Goal: Task Accomplishment & Management: Use online tool/utility

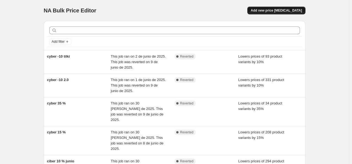
click at [277, 11] on span "Add new price change job" at bounding box center [276, 10] width 51 height 4
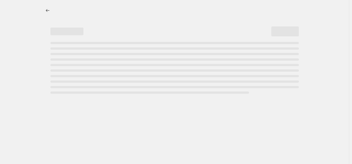
select select "percentage"
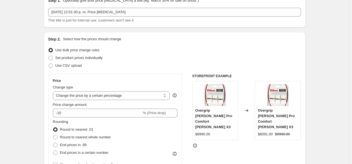
scroll to position [55, 0]
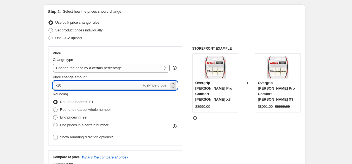
click at [69, 85] on input "-10" at bounding box center [97, 85] width 89 height 9
type input "-1"
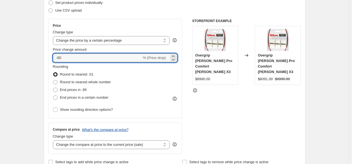
scroll to position [110, 0]
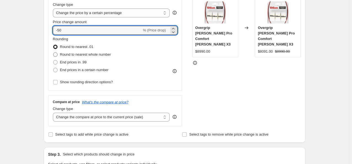
type input "-50"
click at [95, 52] on label "Round to nearest whole number" at bounding box center [82, 55] width 58 height 8
click at [53, 52] on input "Round to nearest whole number" at bounding box center [53, 52] width 0 height 0
radio input "true"
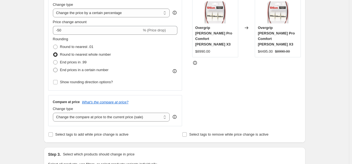
click at [84, 69] on span "End prices in a certain number" at bounding box center [84, 70] width 49 height 4
click at [53, 68] on input "End prices in a certain number" at bounding box center [53, 68] width 0 height 0
radio input "true"
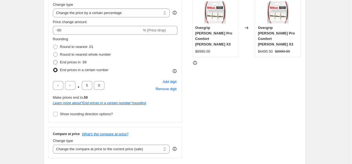
click at [64, 61] on span "End prices in .99" at bounding box center [73, 62] width 27 height 4
click at [53, 60] on input "End prices in .99" at bounding box center [53, 60] width 0 height 0
radio input "true"
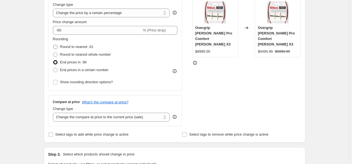
click at [58, 47] on span at bounding box center [55, 47] width 4 height 4
click at [53, 45] on input "Round to nearest .01" at bounding box center [53, 45] width 0 height 0
radio input "true"
click at [60, 55] on label "Round to nearest whole number" at bounding box center [82, 55] width 58 height 8
click at [53, 53] on input "Round to nearest whole number" at bounding box center [53, 52] width 0 height 0
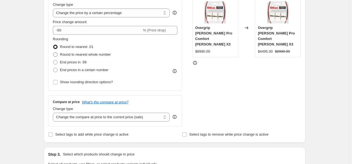
radio input "true"
click at [59, 64] on label "End prices in .99" at bounding box center [70, 62] width 34 height 8
click at [53, 60] on input "End prices in .99" at bounding box center [53, 60] width 0 height 0
radio input "true"
click at [58, 69] on span at bounding box center [55, 70] width 4 height 4
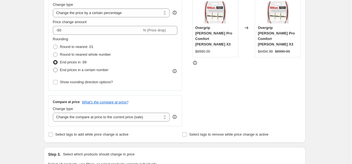
click at [53, 68] on input "End prices in a certain number" at bounding box center [53, 68] width 0 height 0
radio input "true"
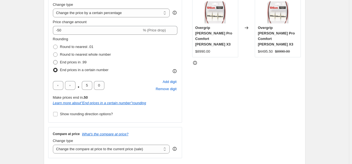
click at [71, 62] on span "End prices in .99" at bounding box center [73, 62] width 27 height 4
click at [53, 60] on input "End prices in .99" at bounding box center [53, 60] width 0 height 0
radio input "true"
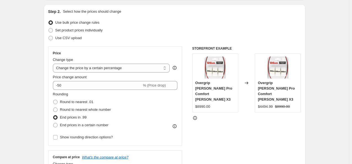
scroll to position [83, 0]
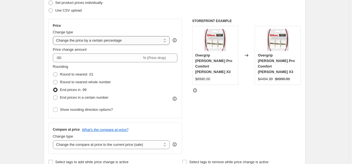
click at [126, 41] on select "Change the price to a certain amount Change the price by a certain amount Chang…" at bounding box center [111, 40] width 117 height 9
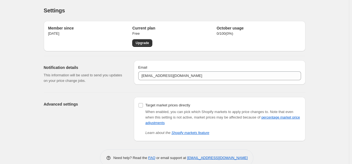
scroll to position [10, 0]
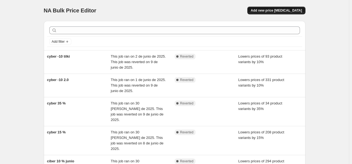
click at [284, 9] on span "Add new price change job" at bounding box center [276, 10] width 51 height 4
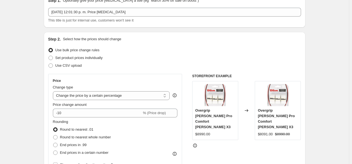
scroll to position [55, 0]
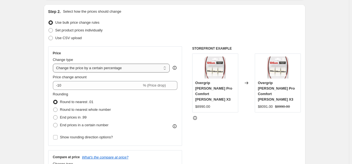
click at [109, 69] on select "Change the price to a certain amount Change the price by a certain amount Chang…" at bounding box center [111, 68] width 117 height 9
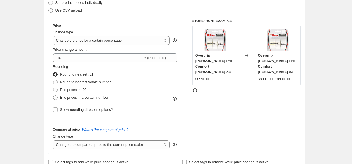
click at [120, 36] on div "Change type Change the price to a certain amount Change the price by a certain …" at bounding box center [111, 36] width 117 height 15
click at [119, 38] on select "Change the price to a certain amount Change the price by a certain amount Chang…" at bounding box center [111, 40] width 117 height 9
select select "by"
click at [54, 36] on select "Change the price to a certain amount Change the price by a certain amount Chang…" at bounding box center [111, 40] width 117 height 9
type input "-10.00"
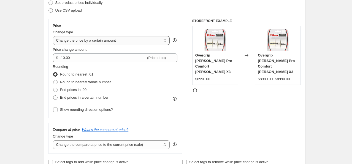
click at [120, 37] on select "Change the price to a certain amount Change the price by a certain amount Chang…" at bounding box center [111, 40] width 117 height 9
click at [54, 36] on select "Change the price to a certain amount Change the price by a certain amount Chang…" at bounding box center [111, 40] width 117 height 9
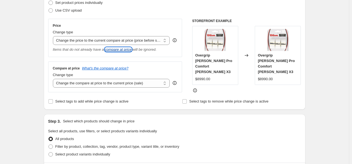
click at [119, 48] on icon "compare at price" at bounding box center [118, 49] width 27 height 4
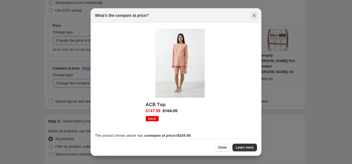
click at [256, 16] on icon "Close" at bounding box center [255, 16] width 6 height 6
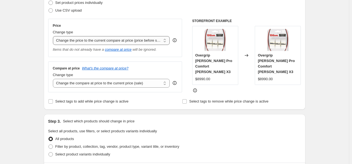
click at [118, 41] on select "Change the price to a certain amount Change the price by a certain amount Chang…" at bounding box center [111, 40] width 117 height 9
click at [54, 36] on select "Change the price to a certain amount Change the price by a certain amount Chang…" at bounding box center [111, 40] width 117 height 9
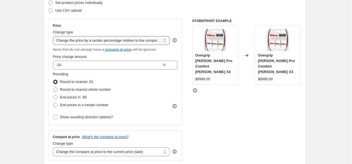
click at [116, 39] on select "Change the price to a certain amount Change the price by a certain amount Chang…" at bounding box center [111, 40] width 117 height 9
click at [54, 36] on select "Change the price to a certain amount Change the price by a certain amount Chang…" at bounding box center [111, 40] width 117 height 9
click at [111, 38] on select "Change the price to a certain amount Change the price by a certain amount Chang…" at bounding box center [111, 40] width 117 height 9
click at [54, 36] on select "Change the price to a certain amount Change the price by a certain amount Chang…" at bounding box center [111, 40] width 117 height 9
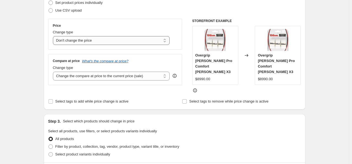
click at [108, 42] on select "Change the price to a certain amount Change the price by a certain amount Chang…" at bounding box center [111, 40] width 117 height 9
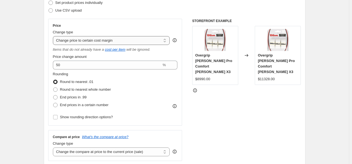
click at [116, 41] on select "Change the price to a certain amount Change the price by a certain amount Chang…" at bounding box center [111, 40] width 117 height 9
select select "by"
click at [54, 36] on select "Change the price to a certain amount Change the price by a certain amount Chang…" at bounding box center [111, 40] width 117 height 9
type input "-10.00"
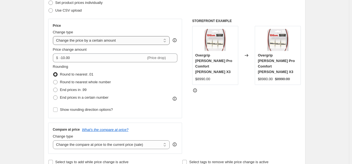
click at [117, 45] on select "Change the price to a certain amount Change the price by a certain amount Chang…" at bounding box center [111, 40] width 117 height 9
select select "percentage"
click at [54, 36] on select "Change the price to a certain amount Change the price by a certain amount Chang…" at bounding box center [111, 40] width 117 height 9
type input "-15"
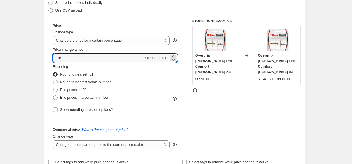
drag, startPoint x: 79, startPoint y: 58, endPoint x: 16, endPoint y: 54, distance: 62.7
type input "-50"
click at [217, 98] on div "STOREFRONT EXAMPLE Overgrip Wilson Pro Comfort Blanco X3 $8990.00 Changed to Ov…" at bounding box center [246, 86] width 109 height 135
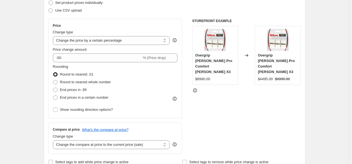
scroll to position [110, 0]
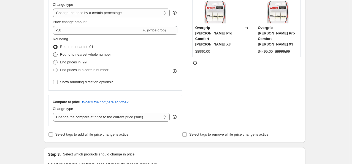
click at [60, 54] on label "Round to nearest whole number" at bounding box center [82, 55] width 58 height 8
click at [53, 53] on input "Round to nearest whole number" at bounding box center [53, 52] width 0 height 0
radio input "true"
click at [62, 46] on span "Round to nearest .01" at bounding box center [76, 47] width 33 height 4
click at [53, 45] on input "Round to nearest .01" at bounding box center [53, 45] width 0 height 0
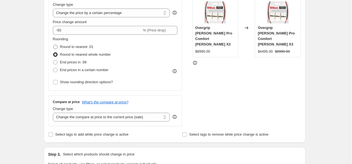
radio input "true"
click at [60, 64] on label "End prices in .99" at bounding box center [70, 62] width 34 height 8
click at [53, 60] on input "End prices in .99" at bounding box center [53, 60] width 0 height 0
radio input "true"
click at [55, 69] on span at bounding box center [55, 70] width 4 height 4
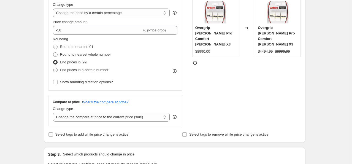
click at [53, 68] on input "End prices in a certain number" at bounding box center [53, 68] width 0 height 0
radio input "true"
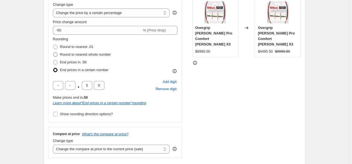
click at [59, 55] on label "Round to nearest whole number" at bounding box center [82, 55] width 58 height 8
click at [53, 53] on input "Round to nearest whole number" at bounding box center [53, 52] width 0 height 0
radio input "true"
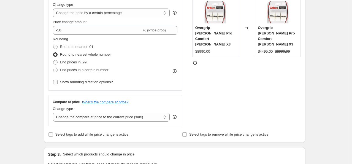
click at [57, 84] on input "Show rounding direction options?" at bounding box center [55, 82] width 4 height 4
checkbox input "true"
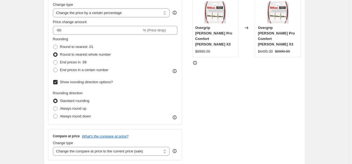
scroll to position [0, 0]
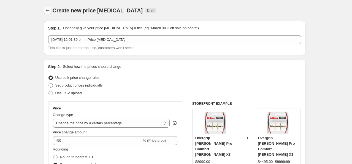
click at [50, 12] on icon "Price change jobs" at bounding box center [48, 11] width 6 height 6
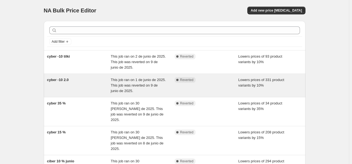
scroll to position [28, 0]
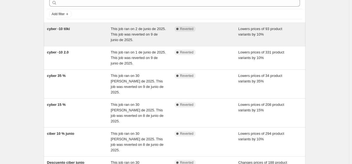
click at [91, 33] on div "cyber -10 tilki" at bounding box center [79, 34] width 64 height 17
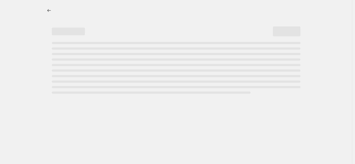
select select "percentage"
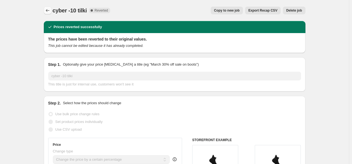
click at [49, 13] on button "Price change jobs" at bounding box center [48, 11] width 8 height 8
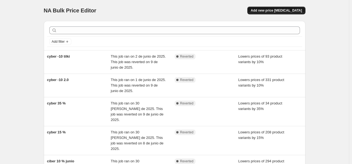
click at [278, 9] on span "Add new price change job" at bounding box center [276, 10] width 51 height 4
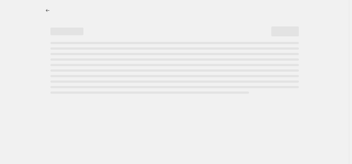
select select "percentage"
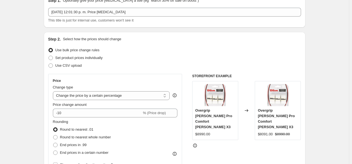
scroll to position [55, 0]
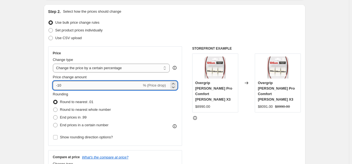
click at [67, 84] on input "-10" at bounding box center [97, 85] width 89 height 9
type input "-1"
type input "-51"
click at [83, 109] on span "Round to nearest whole number" at bounding box center [85, 110] width 51 height 4
click at [53, 108] on input "Round to nearest whole number" at bounding box center [53, 108] width 0 height 0
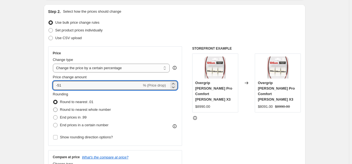
radio input "true"
click at [80, 82] on input "-51" at bounding box center [97, 85] width 89 height 9
type input "-50"
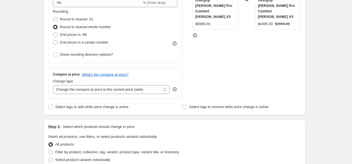
scroll to position [165, 0]
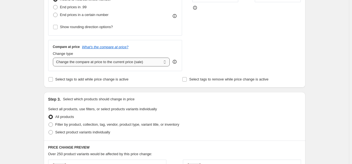
click at [103, 64] on select "Change the compare at price to the current price (sale) Change the compare at p…" at bounding box center [111, 62] width 117 height 9
click at [54, 58] on select "Change the compare at price to the current price (sale) Change the compare at p…" at bounding box center [111, 62] width 117 height 9
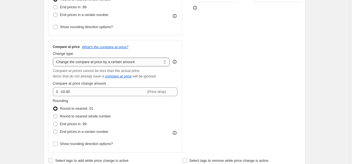
click at [115, 60] on select "Change the compare at price to the current price (sale) Change the compare at p…" at bounding box center [111, 62] width 117 height 9
select select "ep"
click at [54, 58] on select "Change the compare at price to the current price (sale) Change the compare at p…" at bounding box center [111, 62] width 117 height 9
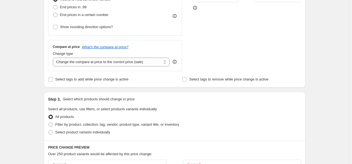
scroll to position [83, 0]
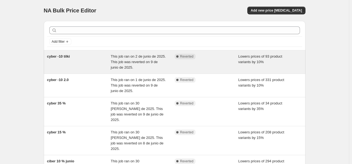
click at [95, 67] on div "cyber -10 tilki" at bounding box center [79, 62] width 64 height 17
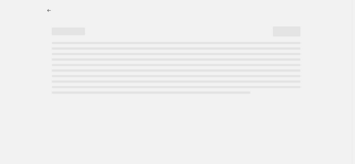
select select "percentage"
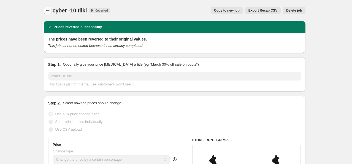
click at [49, 6] on div "cyber -10 tilki. This page is ready cyber -10 tilki Complete Reverted Copy to n…" at bounding box center [175, 10] width 262 height 21
click at [47, 9] on icon "Price change jobs" at bounding box center [48, 11] width 6 height 6
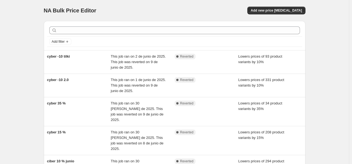
click at [273, 15] on div "NA Bulk Price Editor. This page is ready NA Bulk Price Editor Add new price cha…" at bounding box center [175, 10] width 262 height 21
click at [272, 11] on span "Add new price change job" at bounding box center [276, 10] width 51 height 4
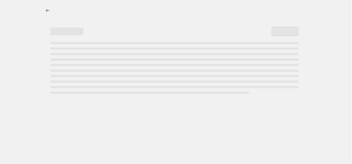
select select "percentage"
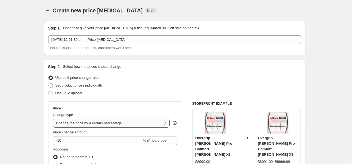
scroll to position [83, 0]
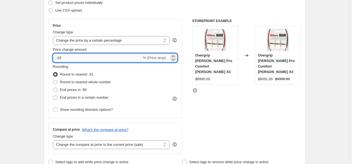
click at [77, 56] on input "-10" at bounding box center [97, 57] width 89 height 9
type input "-1"
type input "-50"
click at [84, 81] on span "Round to nearest whole number" at bounding box center [85, 82] width 51 height 4
click at [53, 80] on input "Round to nearest whole number" at bounding box center [53, 80] width 0 height 0
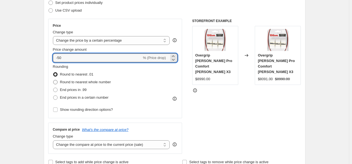
radio input "true"
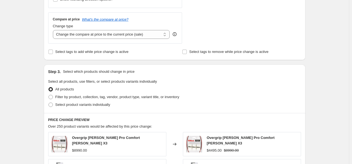
scroll to position [221, 0]
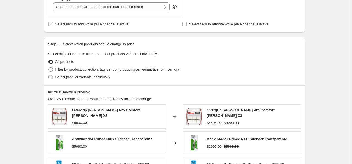
click at [83, 77] on span "Select product variants individually" at bounding box center [82, 77] width 55 height 4
click at [49, 75] on input "Select product variants individually" at bounding box center [49, 75] width 0 height 0
radio input "true"
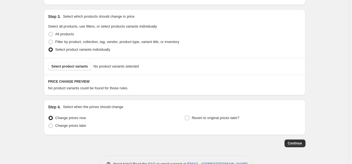
scroll to position [265, 0]
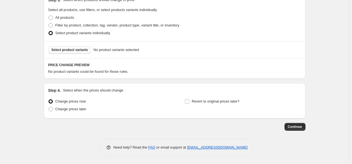
click at [83, 48] on span "Select product variants" at bounding box center [70, 50] width 37 height 4
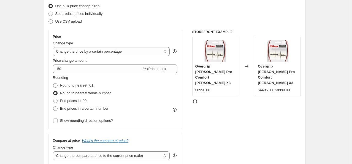
scroll to position [0, 0]
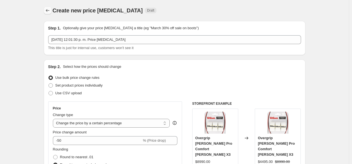
click at [47, 10] on icon "Price change jobs" at bounding box center [48, 11] width 6 height 6
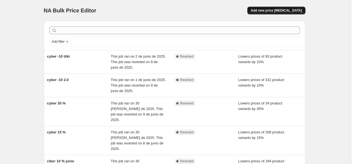
click at [268, 10] on span "Add new price change job" at bounding box center [276, 10] width 51 height 4
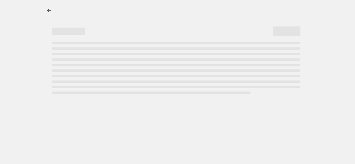
select select "percentage"
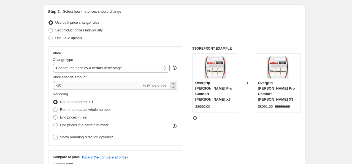
scroll to position [83, 0]
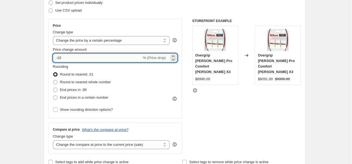
click at [87, 55] on input "-10" at bounding box center [97, 57] width 89 height 9
type input "-1"
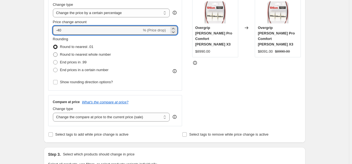
type input "-40"
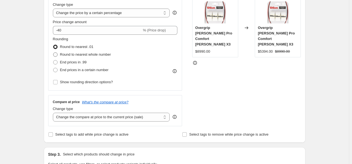
click at [93, 55] on span "Round to nearest whole number" at bounding box center [85, 54] width 51 height 4
click at [53, 53] on input "Round to nearest whole number" at bounding box center [53, 52] width 0 height 0
radio input "true"
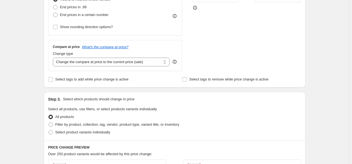
scroll to position [221, 0]
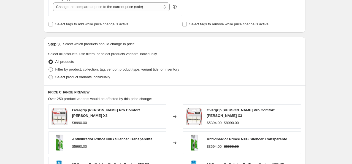
click at [81, 78] on span "Select product variants individually" at bounding box center [82, 77] width 55 height 4
click at [49, 75] on input "Select product variants individually" at bounding box center [49, 75] width 0 height 0
radio input "true"
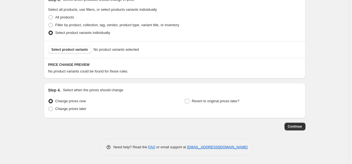
scroll to position [265, 0]
click at [74, 47] on button "Select product variants" at bounding box center [69, 50] width 43 height 8
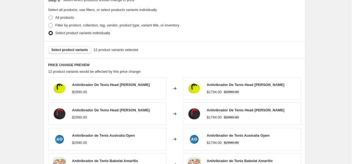
click at [73, 50] on span "Select product variants" at bounding box center [70, 50] width 37 height 4
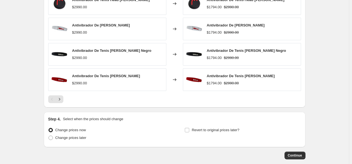
scroll to position [347, 0]
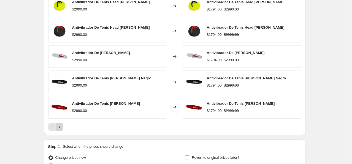
click at [58, 128] on icon "Next" at bounding box center [60, 127] width 6 height 6
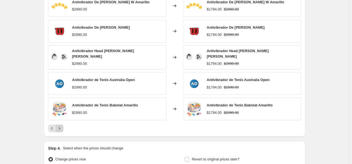
click at [61, 128] on icon "Next" at bounding box center [60, 129] width 6 height 6
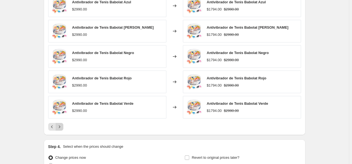
click at [61, 128] on icon "Next" at bounding box center [60, 127] width 6 height 6
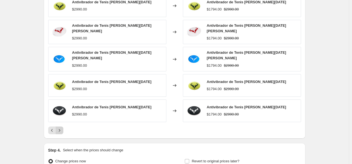
click at [61, 128] on icon "Next" at bounding box center [60, 131] width 6 height 6
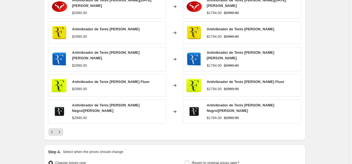
scroll to position [403, 0]
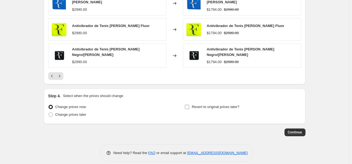
click at [211, 105] on span "Revert to original prices later?" at bounding box center [216, 107] width 48 height 4
click at [189, 105] on input "Revert to original prices later?" at bounding box center [187, 107] width 4 height 4
checkbox input "true"
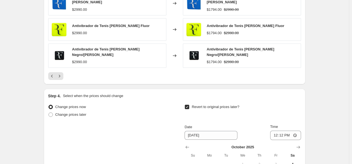
scroll to position [486, 0]
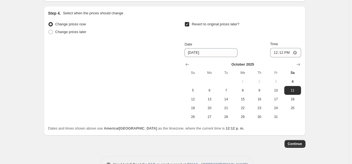
click at [199, 141] on div "Continue" at bounding box center [175, 144] width 262 height 8
click at [196, 97] on span "12" at bounding box center [193, 99] width 12 height 4
type input "10/12/2025"
click at [297, 142] on span "Continue" at bounding box center [295, 144] width 14 height 4
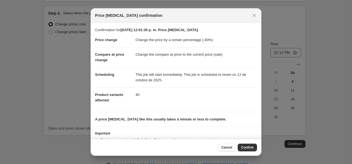
scroll to position [22, 0]
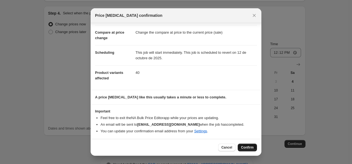
click at [250, 147] on span "Confirm" at bounding box center [247, 147] width 13 height 4
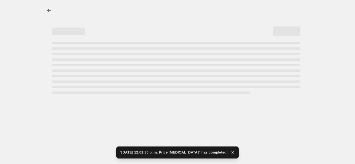
select select "percentage"
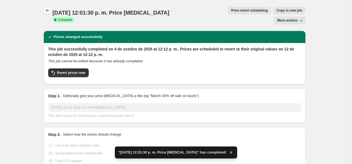
click at [49, 10] on icon "Price change jobs" at bounding box center [48, 11] width 6 height 6
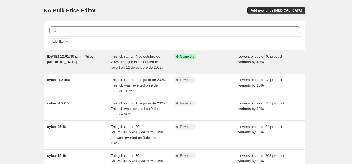
click at [84, 62] on div "4 oct 2025, 12:01:30 p. m. Price change job" at bounding box center [79, 62] width 64 height 17
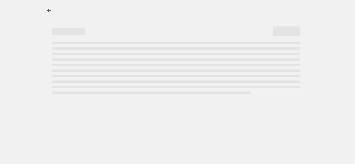
select select "percentage"
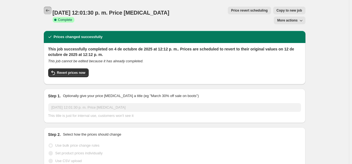
click at [48, 11] on icon "Price change jobs" at bounding box center [48, 10] width 4 height 3
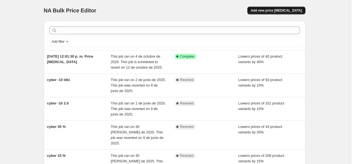
click at [280, 9] on span "Add new price change job" at bounding box center [276, 10] width 51 height 4
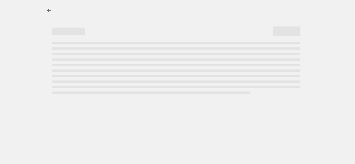
select select "percentage"
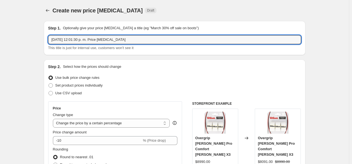
type input "nox -25"
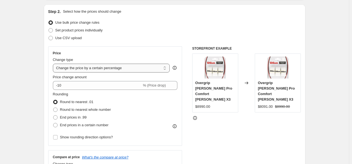
scroll to position [83, 0]
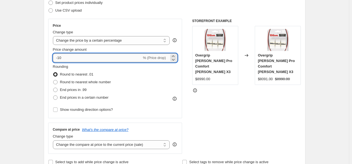
drag, startPoint x: 63, startPoint y: 58, endPoint x: 58, endPoint y: 58, distance: 4.7
click at [58, 58] on input "-10" at bounding box center [97, 57] width 89 height 9
type input "-25"
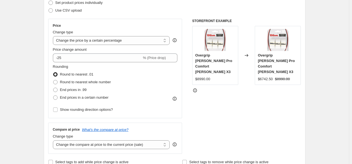
click at [74, 83] on span "Round to nearest whole number" at bounding box center [85, 82] width 51 height 4
click at [53, 80] on input "Round to nearest whole number" at bounding box center [53, 80] width 0 height 0
radio input "true"
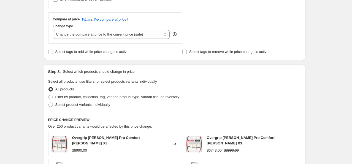
scroll to position [248, 0]
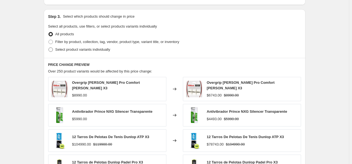
click at [75, 50] on span "Select product variants individually" at bounding box center [82, 49] width 55 height 4
click at [49, 48] on input "Select product variants individually" at bounding box center [49, 47] width 0 height 0
radio input "true"
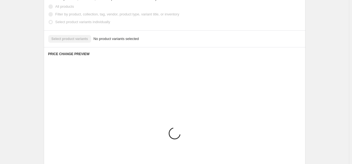
scroll to position [265, 0]
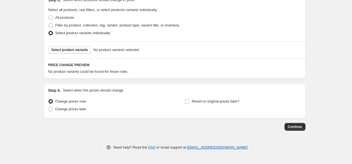
click at [72, 52] on span "Select product variants" at bounding box center [70, 50] width 37 height 4
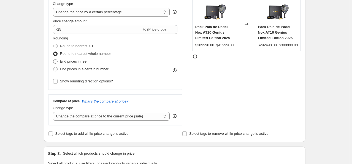
scroll to position [0, 0]
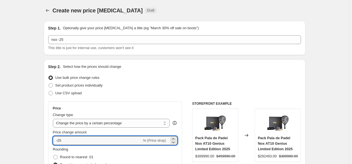
drag, startPoint x: 69, startPoint y: 141, endPoint x: 42, endPoint y: 140, distance: 27.8
click at [49, 13] on icon "Price change jobs" at bounding box center [48, 11] width 6 height 6
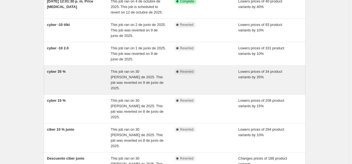
scroll to position [83, 0]
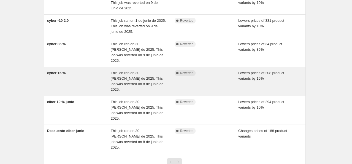
click at [90, 73] on div "cyber 15 %" at bounding box center [79, 81] width 64 height 22
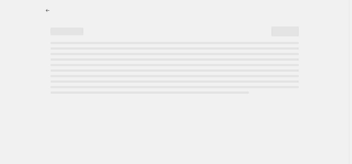
select select "percentage"
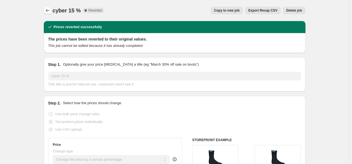
click at [45, 13] on button "Price change jobs" at bounding box center [48, 11] width 8 height 8
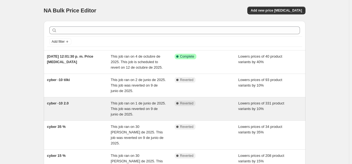
click at [75, 106] on div "cyber -10 2.0" at bounding box center [79, 109] width 64 height 17
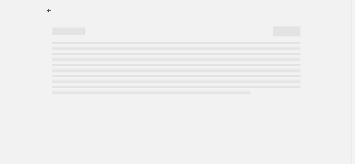
select select "percentage"
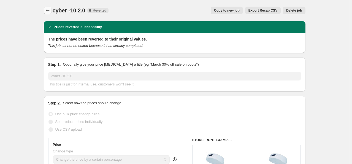
click at [47, 10] on icon "Price change jobs" at bounding box center [48, 11] width 6 height 6
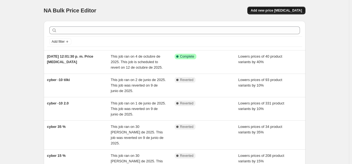
click at [278, 10] on span "Add new price change job" at bounding box center [276, 10] width 51 height 4
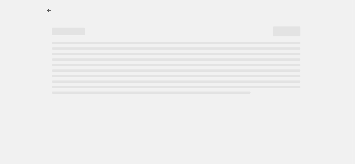
select select "percentage"
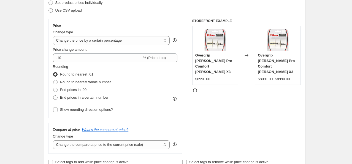
scroll to position [110, 0]
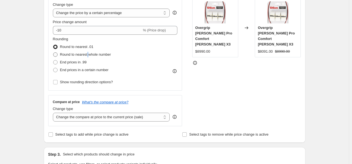
click at [89, 55] on span "Round to nearest whole number" at bounding box center [85, 54] width 51 height 4
click at [60, 53] on label "Round to nearest whole number" at bounding box center [82, 55] width 58 height 8
click at [53, 53] on input "Round to nearest whole number" at bounding box center [53, 52] width 0 height 0
radio input "true"
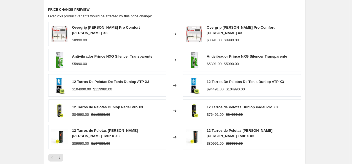
scroll to position [248, 0]
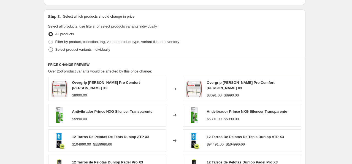
click at [100, 49] on span "Select product variants individually" at bounding box center [82, 49] width 55 height 4
click at [49, 48] on input "Select product variants individually" at bounding box center [49, 47] width 0 height 0
radio input "true"
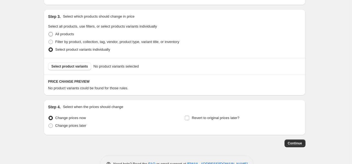
click at [65, 33] on span "All products" at bounding box center [64, 34] width 19 height 4
click at [49, 32] on input "All products" at bounding box center [49, 32] width 0 height 0
radio input "true"
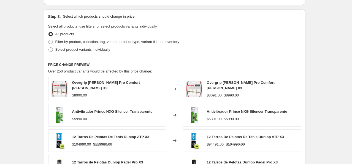
click at [90, 42] on span "Filter by product, collection, tag, vendor, product type, variant title, or inv…" at bounding box center [117, 42] width 124 height 4
click at [49, 40] on input "Filter by product, collection, tag, vendor, product type, variant title, or inv…" at bounding box center [49, 40] width 0 height 0
radio input "true"
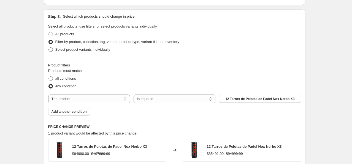
scroll to position [276, 0]
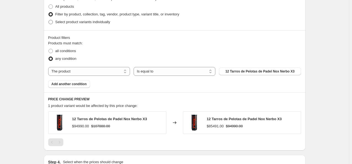
click at [84, 26] on div "Step 3. Select which products should change in price Select all products, use f…" at bounding box center [175, 6] width 262 height 49
click at [84, 23] on span "Select product variants individually" at bounding box center [82, 22] width 55 height 4
click at [49, 20] on input "Select product variants individually" at bounding box center [49, 20] width 0 height 0
radio input "true"
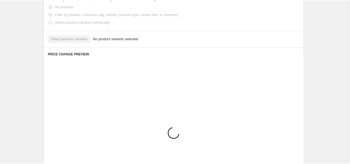
scroll to position [265, 0]
